Goal: Task Accomplishment & Management: Manage account settings

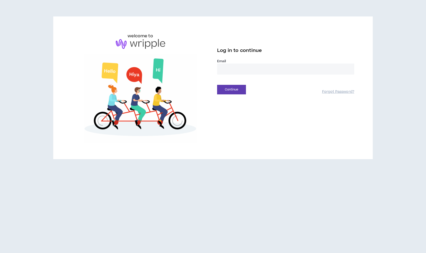
click at [252, 71] on input "email" at bounding box center [285, 69] width 137 height 11
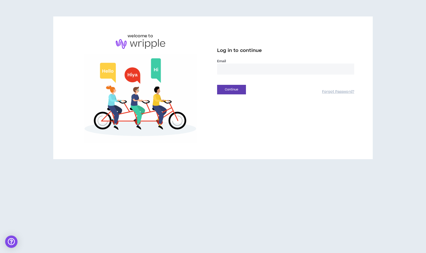
type input "**********"
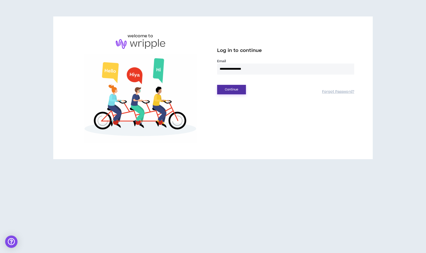
click at [244, 90] on button "Continue" at bounding box center [231, 90] width 29 height 10
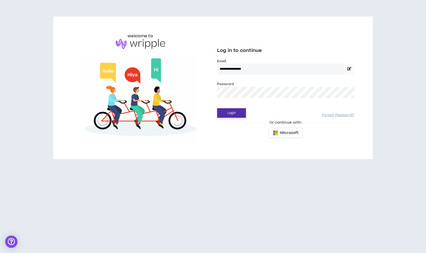
click at [237, 110] on button "Login" at bounding box center [231, 113] width 29 height 10
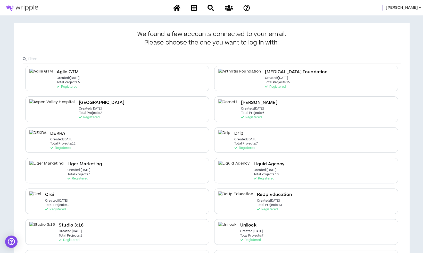
click at [415, 7] on span "[PERSON_NAME]" at bounding box center [401, 8] width 32 height 6
click at [398, 18] on link "System Admin Portal" at bounding box center [396, 18] width 47 height 8
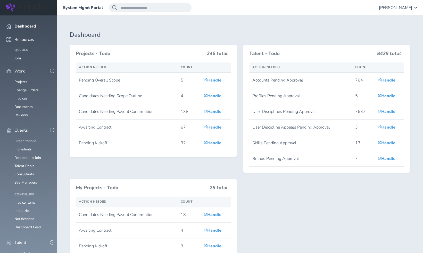
click at [29, 139] on link "Organizations" at bounding box center [25, 141] width 22 height 5
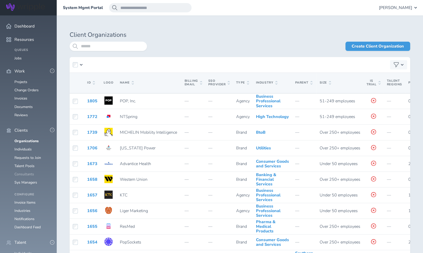
click at [24, 172] on link "Consultants" at bounding box center [24, 174] width 20 height 5
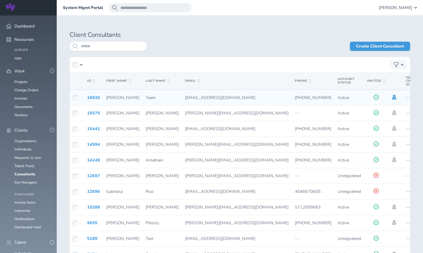
click at [391, 97] on icon at bounding box center [394, 97] width 6 height 5
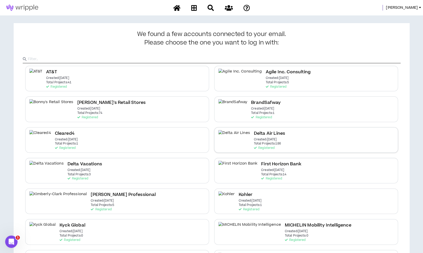
click at [254, 144] on p "Total Projects: 186" at bounding box center [267, 144] width 27 height 4
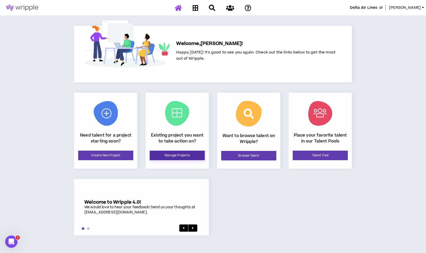
click at [178, 155] on link "Manage Projects" at bounding box center [177, 156] width 55 height 10
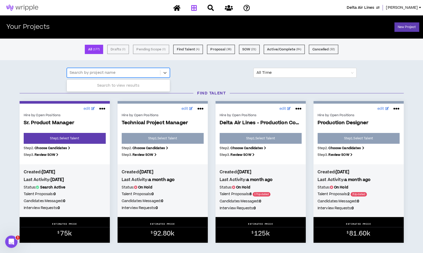
click at [128, 72] on div at bounding box center [114, 73] width 88 height 7
type input "*"
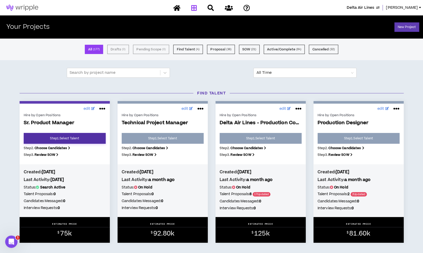
click at [86, 139] on link "Step 1 . Select Talent" at bounding box center [65, 138] width 82 height 11
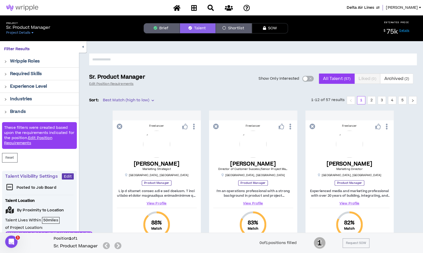
click at [233, 27] on button "Shortlist" at bounding box center [234, 28] width 36 height 10
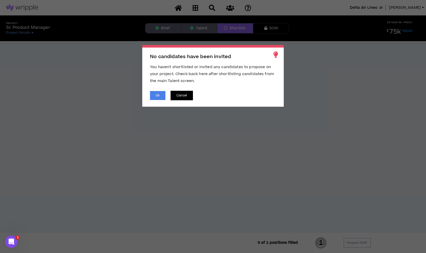
click at [191, 94] on button "Cancel" at bounding box center [182, 96] width 22 height 10
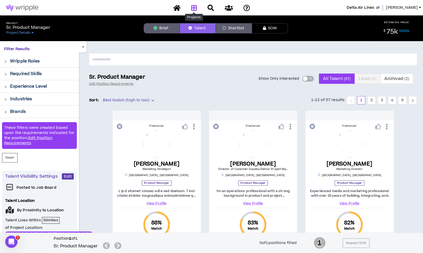
click at [193, 9] on icon at bounding box center [194, 8] width 6 height 6
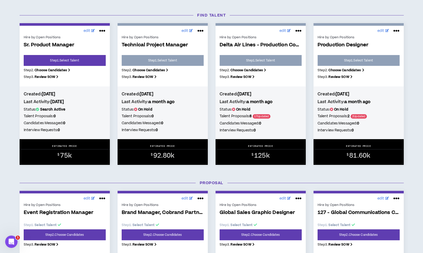
scroll to position [59, 0]
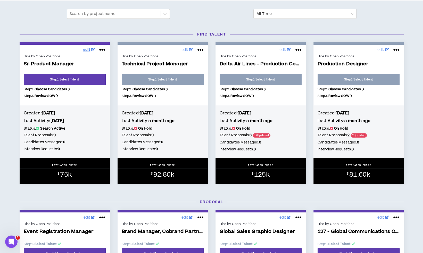
click at [91, 49] on link "edit" at bounding box center [89, 50] width 14 height 8
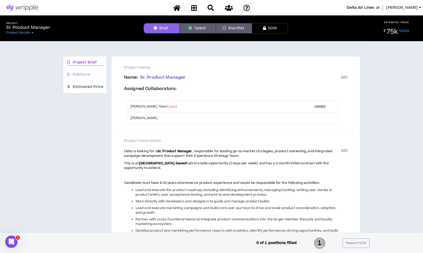
click at [100, 80] on div "Positions" at bounding box center [84, 75] width 43 height 12
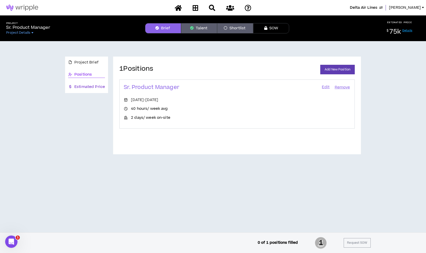
click at [96, 87] on span "Estimated Price" at bounding box center [89, 87] width 31 height 6
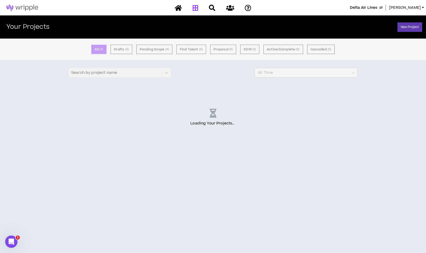
click at [408, 191] on div "All ( 0 ) Drafts ( 0 ) Pending Scope ( 0 ) Find Talent ( 0 ) Proposal ( 0 ) SOW…" at bounding box center [213, 146] width 426 height 215
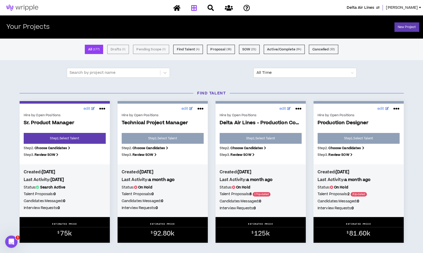
click at [74, 141] on link "Step 1 . Select Talent" at bounding box center [65, 138] width 82 height 11
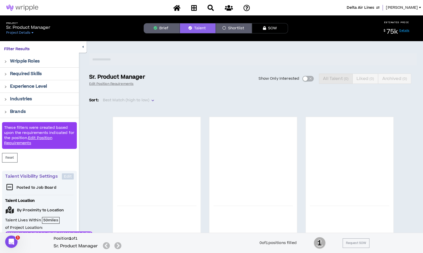
click at [154, 27] on icon "button" at bounding box center [155, 28] width 4 height 4
click at [193, 9] on icon at bounding box center [194, 8] width 6 height 6
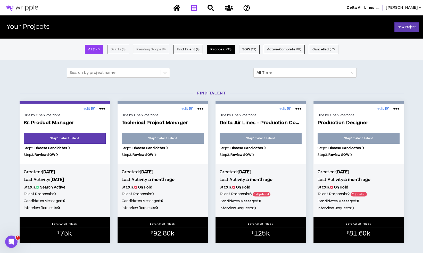
click at [223, 48] on button "Proposal ( 36 )" at bounding box center [221, 49] width 28 height 9
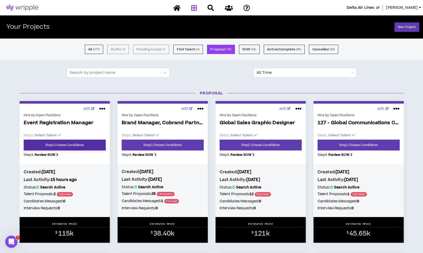
click at [90, 149] on link "Step 2 . Choose Candidates" at bounding box center [65, 145] width 82 height 11
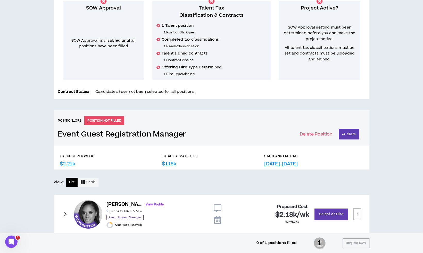
scroll to position [112, 0]
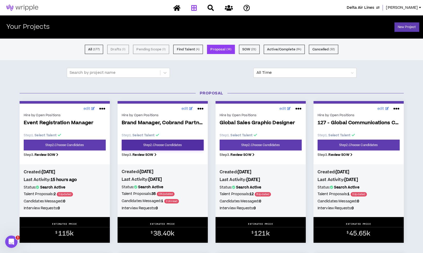
click at [185, 146] on link "Step 2 . Choose Candidates" at bounding box center [163, 145] width 82 height 11
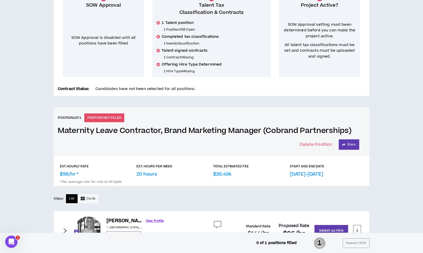
scroll to position [93, 0]
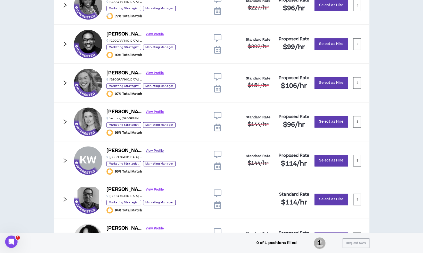
scroll to position [376, 0]
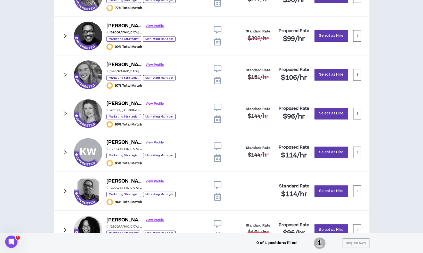
click at [145, 143] on link "View Profile" at bounding box center [154, 142] width 18 height 9
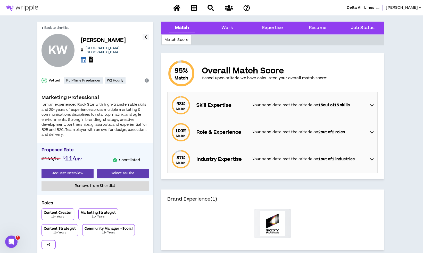
click at [92, 58] on icon at bounding box center [91, 60] width 4 height 6
click at [60, 23] on link "Back to shortlist" at bounding box center [55, 28] width 28 height 12
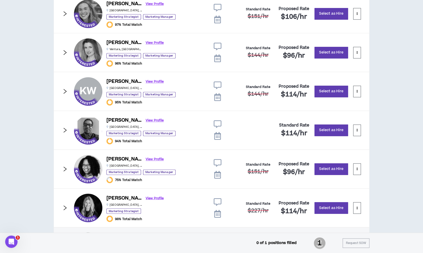
scroll to position [438, 0]
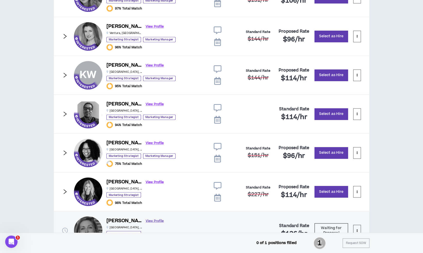
scroll to position [479, 0]
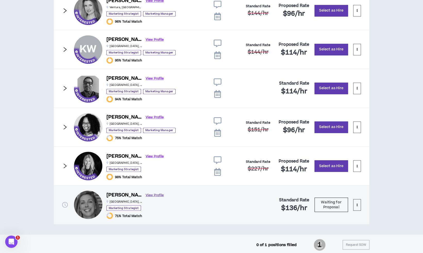
click at [145, 194] on link "View Profile" at bounding box center [154, 195] width 18 height 9
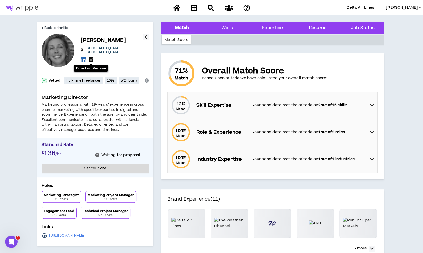
click at [91, 57] on icon at bounding box center [91, 60] width 4 height 6
click at [56, 26] on span "Back to shortlist" at bounding box center [56, 27] width 25 height 5
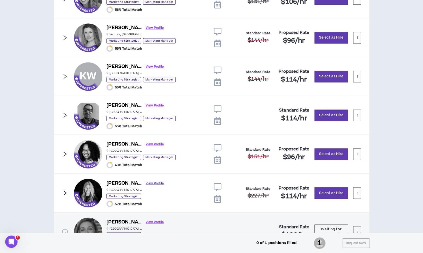
scroll to position [479, 0]
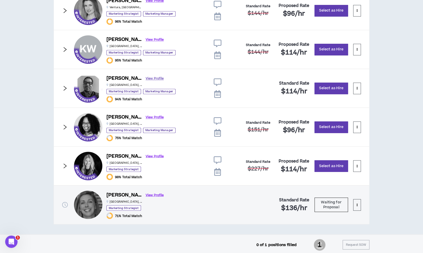
click at [145, 78] on link "View Profile" at bounding box center [154, 78] width 18 height 9
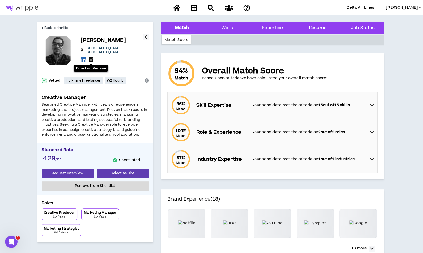
click at [90, 57] on icon at bounding box center [91, 60] width 4 height 6
click at [52, 26] on span "Back to shortlist" at bounding box center [56, 27] width 25 height 5
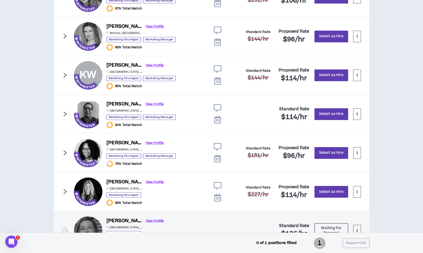
scroll to position [479, 0]
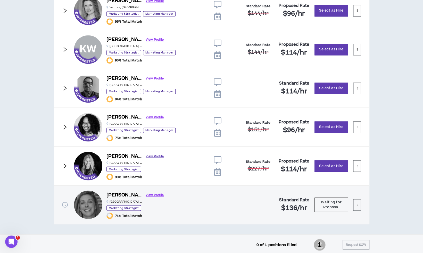
click at [145, 153] on link "View Profile" at bounding box center [154, 156] width 18 height 9
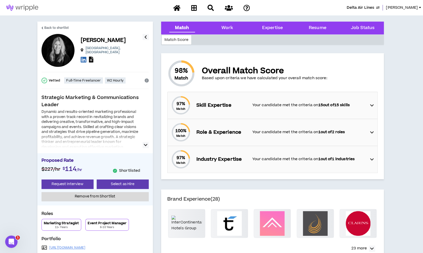
click at [92, 58] on icon at bounding box center [91, 60] width 4 height 6
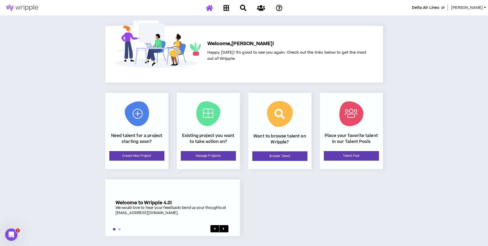
click at [467, 9] on span "Lauren-Bridget" at bounding box center [467, 8] width 32 height 6
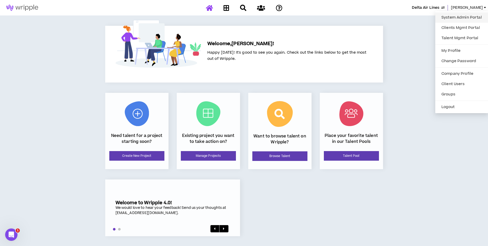
click at [463, 17] on link "System Admin Portal" at bounding box center [462, 18] width 47 height 8
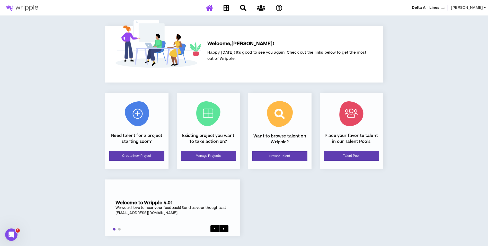
click at [466, 10] on span "Lauren-Bridget" at bounding box center [467, 8] width 32 height 6
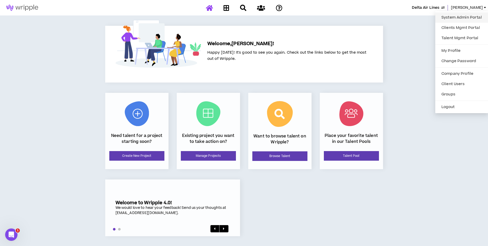
click at [465, 17] on link "System Admin Portal" at bounding box center [462, 18] width 47 height 8
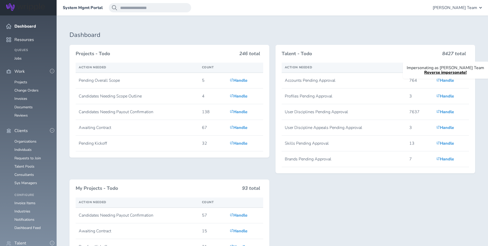
scroll to position [155, 0]
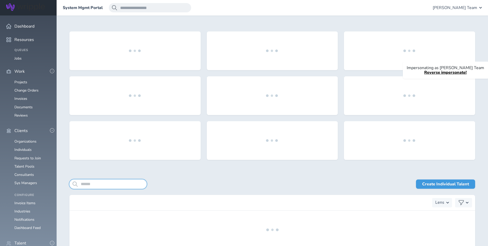
click at [95, 187] on input "search" at bounding box center [108, 183] width 77 height 9
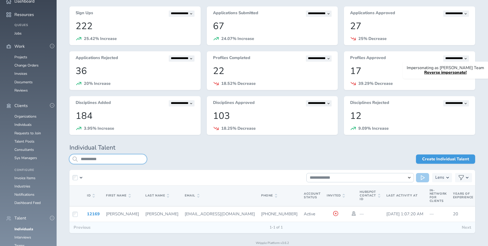
scroll to position [16, 0]
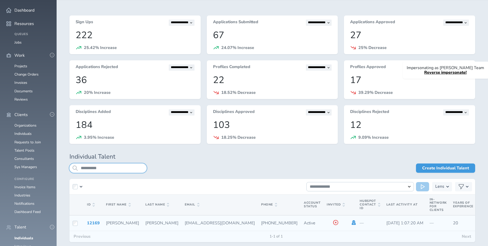
type input "**********"
click at [352, 224] on icon at bounding box center [354, 222] width 4 height 5
